Goal: Information Seeking & Learning: Learn about a topic

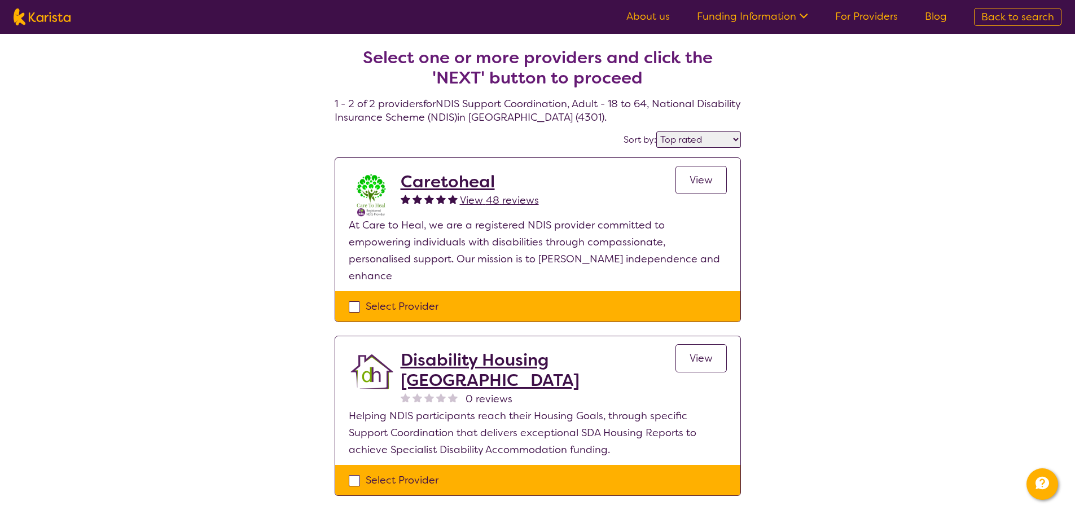
select select "by_score"
click at [61, 19] on img at bounding box center [42, 16] width 57 height 17
select select "NDIS Support Coordination"
select select "AD"
select select "NDIS"
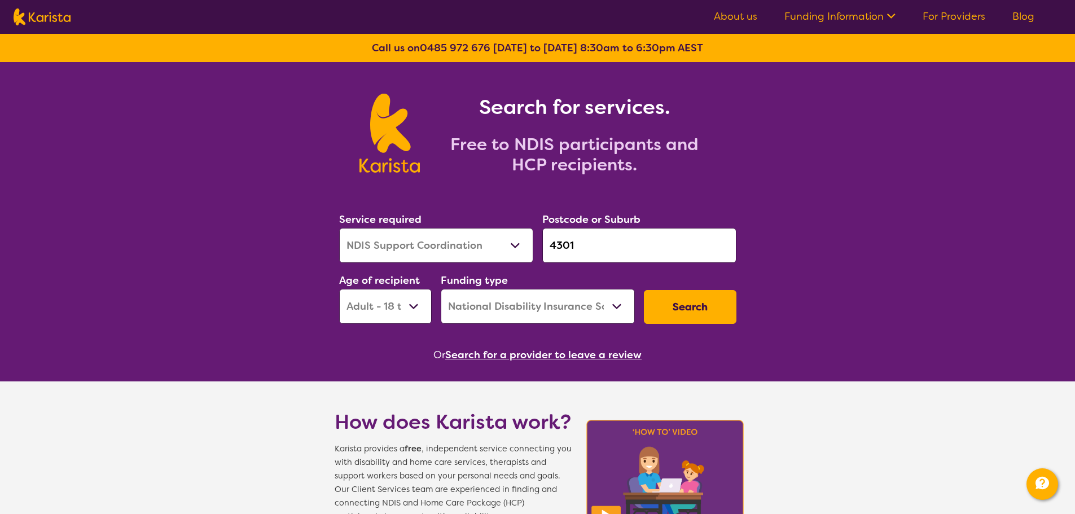
click at [456, 239] on select "Allied Health Assistant Assessment ([MEDICAL_DATA] or [MEDICAL_DATA]) Behaviour…" at bounding box center [436, 245] width 194 height 35
select select "[MEDICAL_DATA]"
click at [339, 228] on select "Allied Health Assistant Assessment ([MEDICAL_DATA] or [MEDICAL_DATA]) Behaviour…" at bounding box center [436, 245] width 194 height 35
click at [598, 244] on input "4301" at bounding box center [639, 245] width 194 height 35
drag, startPoint x: 473, startPoint y: 265, endPoint x: 341, endPoint y: 258, distance: 132.2
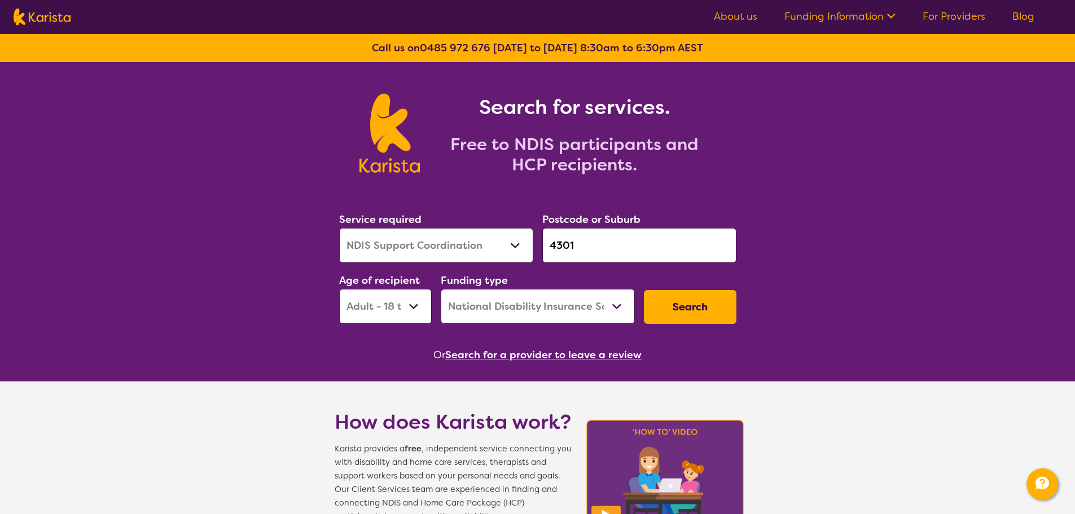
click at [330, 270] on section "Service required Allied Health Assistant Assessment ([MEDICAL_DATA] or [MEDICAL…" at bounding box center [537, 271] width 433 height 184
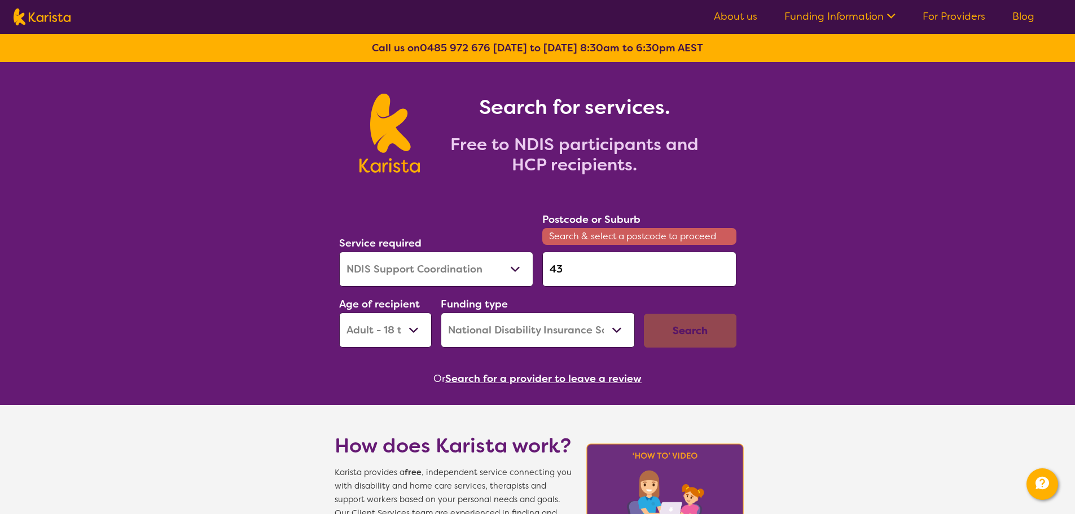
type input "4"
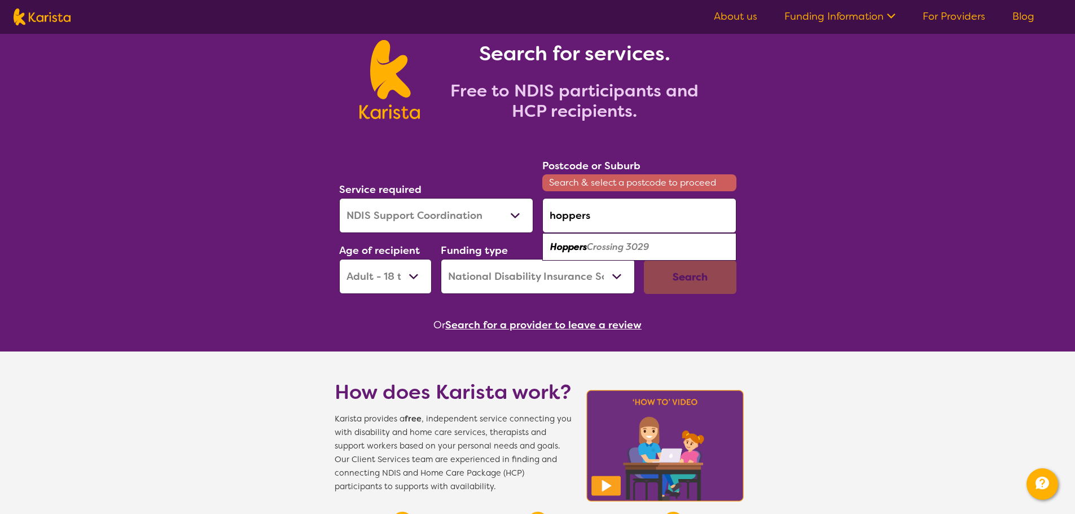
scroll to position [56, 0]
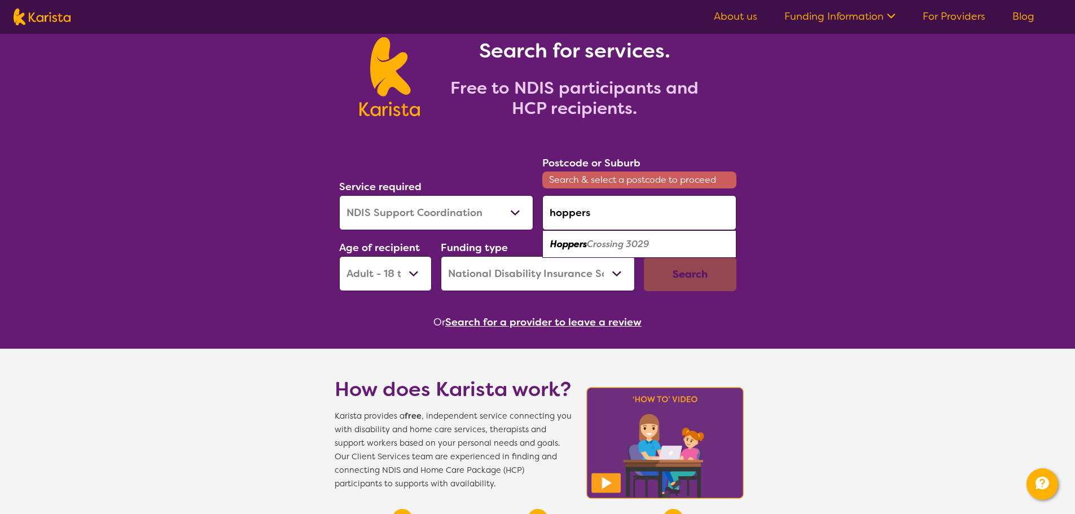
click at [693, 237] on div "Hoppers Crossing 3029" at bounding box center [639, 244] width 183 height 21
type input "3029"
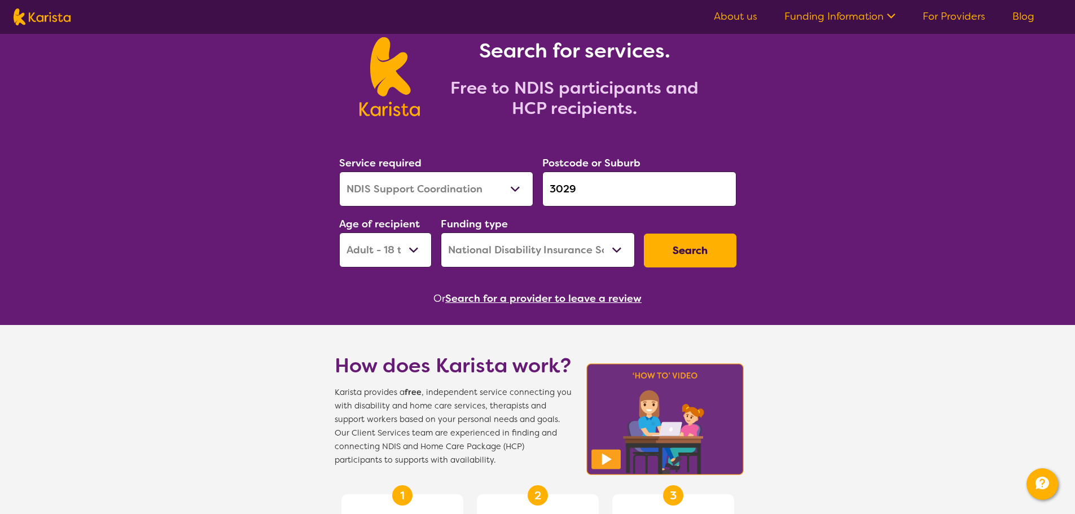
click at [689, 252] on button "Search" at bounding box center [690, 251] width 93 height 34
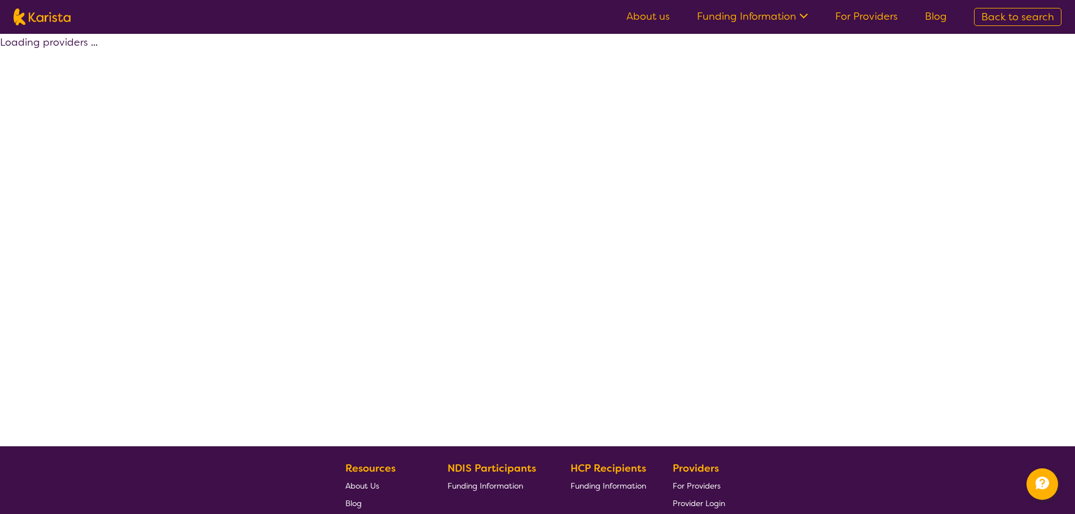
select select "by_score"
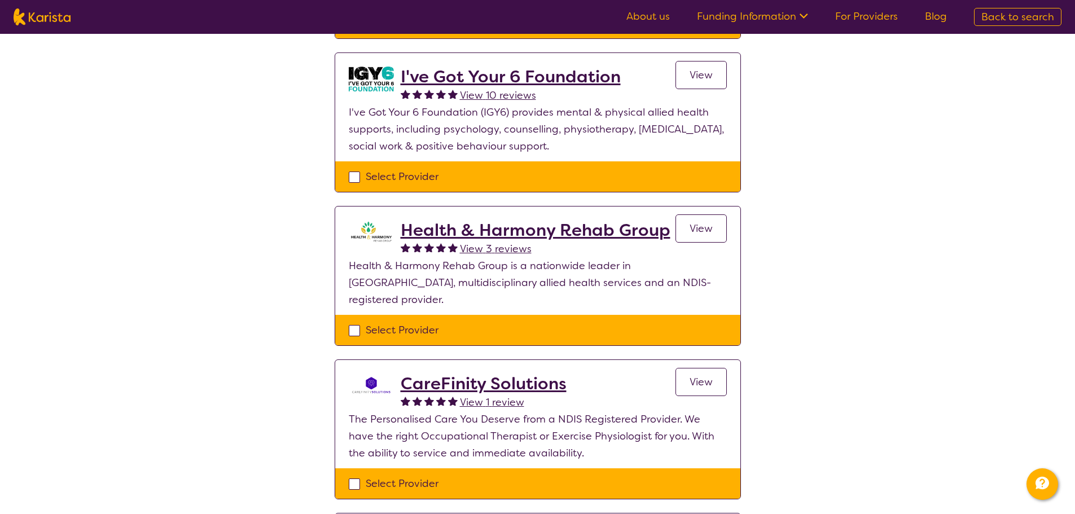
scroll to position [282, 0]
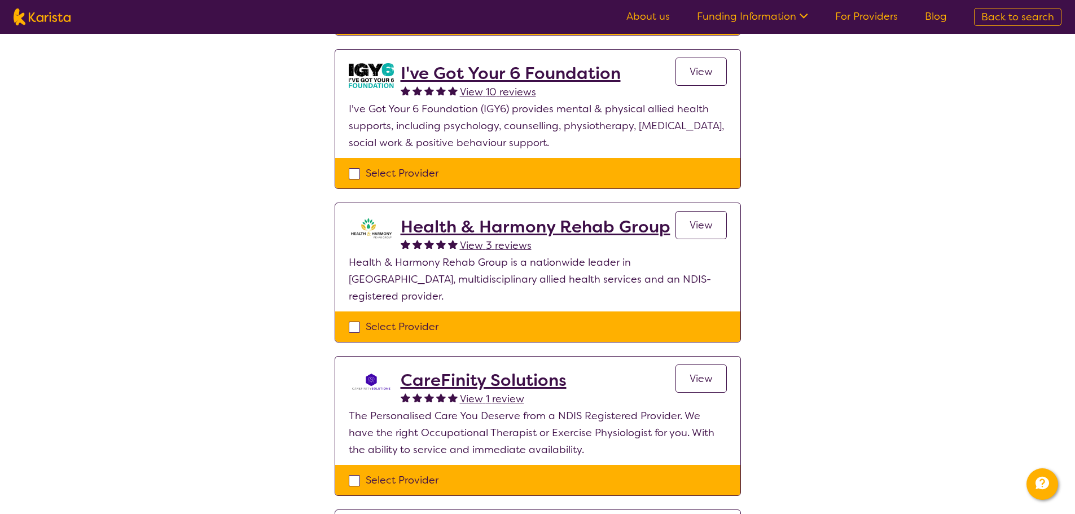
click at [27, 19] on img at bounding box center [42, 16] width 57 height 17
select select "[MEDICAL_DATA]"
select select "AD"
select select "NDIS"
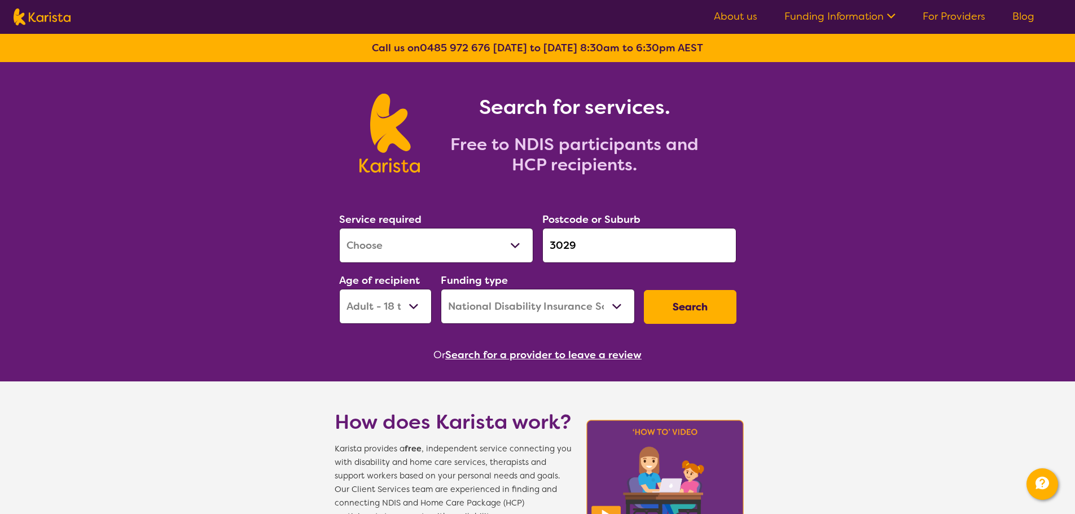
click at [495, 245] on select "Allied Health Assistant Assessment ([MEDICAL_DATA] or [MEDICAL_DATA]) Behaviour…" at bounding box center [436, 245] width 194 height 35
select select "Psychology"
click at [339, 228] on select "Allied Health Assistant Assessment ([MEDICAL_DATA] or [MEDICAL_DATA]) Behaviour…" at bounding box center [436, 245] width 194 height 35
click at [684, 302] on button "Search" at bounding box center [690, 307] width 93 height 34
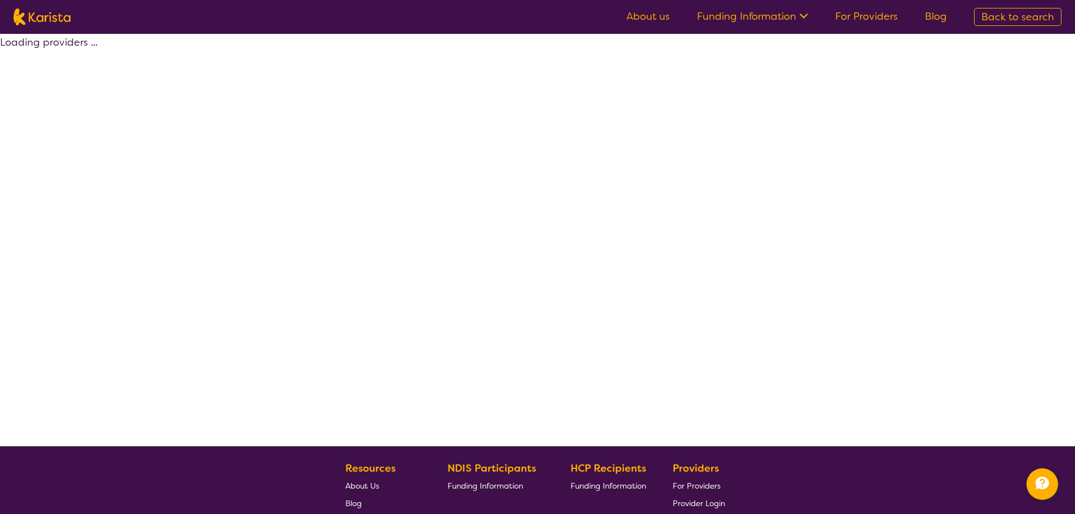
select select "by_score"
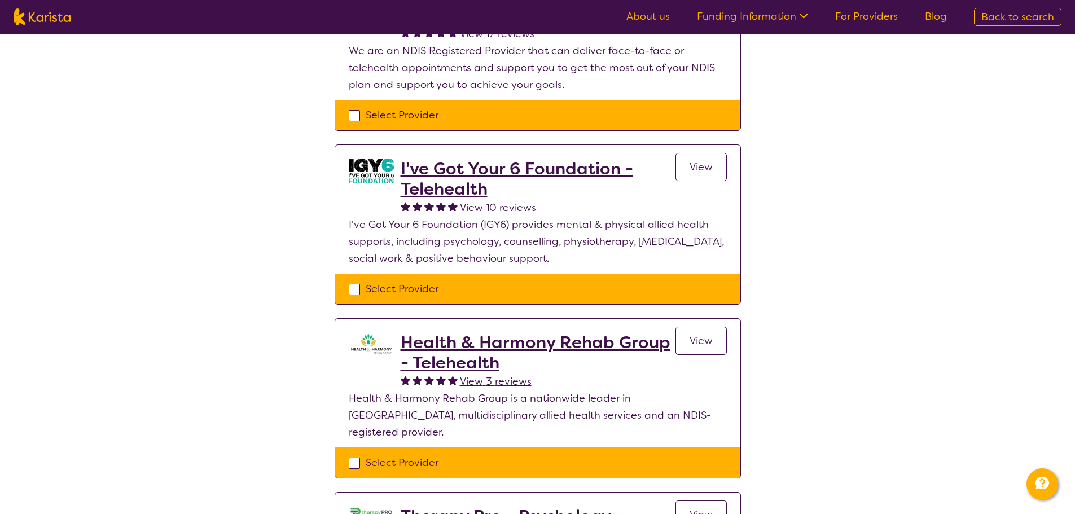
scroll to position [152, 0]
